Goal: Use online tool/utility: Utilize a website feature to perform a specific function

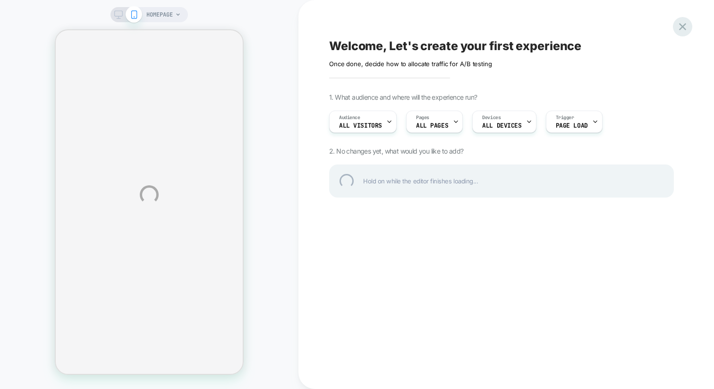
click at [682, 22] on div at bounding box center [682, 26] width 19 height 19
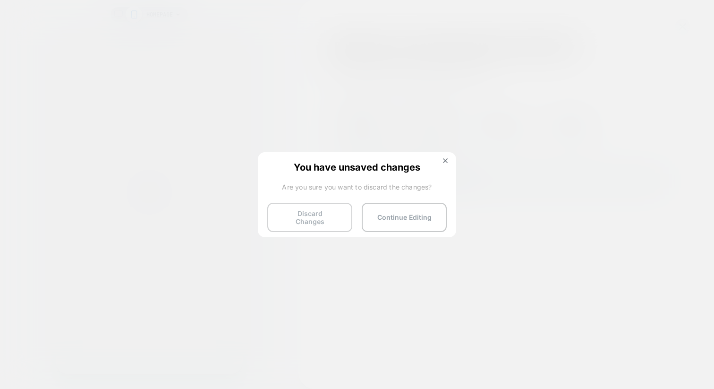
click at [333, 221] on button "Discard Changes" at bounding box center [309, 217] width 85 height 29
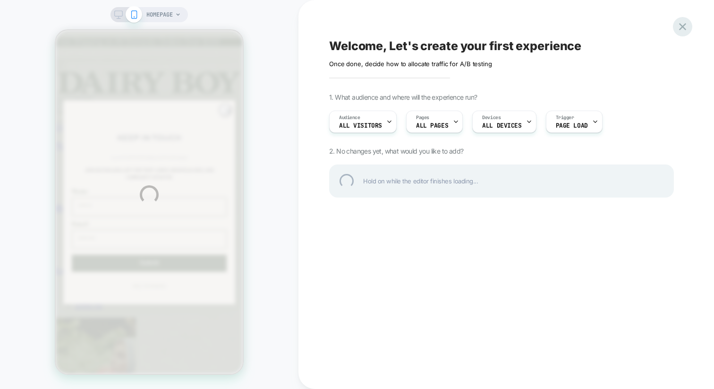
click at [686, 29] on div at bounding box center [682, 26] width 19 height 19
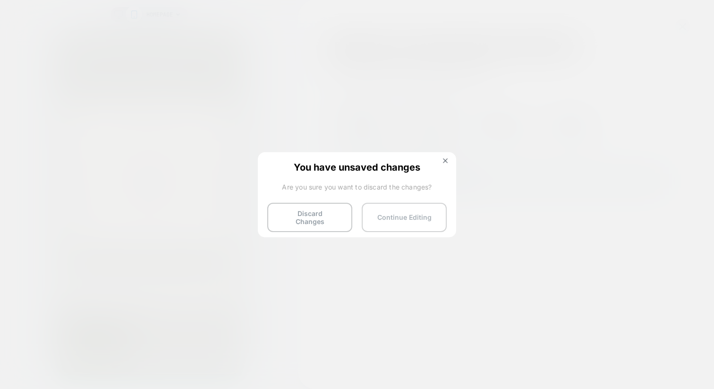
click at [427, 221] on button "Continue Editing" at bounding box center [404, 217] width 85 height 29
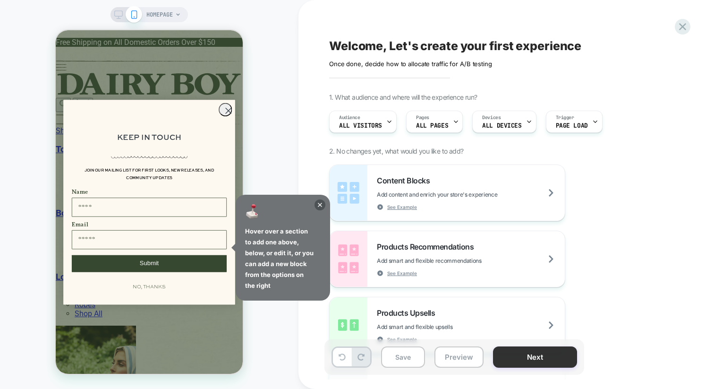
click at [535, 355] on button "Next" at bounding box center [535, 356] width 84 height 21
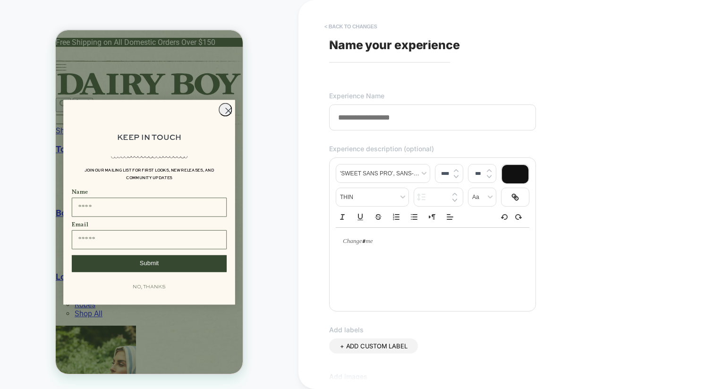
click at [350, 26] on button "< Back to changes" at bounding box center [351, 26] width 62 height 15
